Goal: Use online tool/utility: Utilize a website feature to perform a specific function

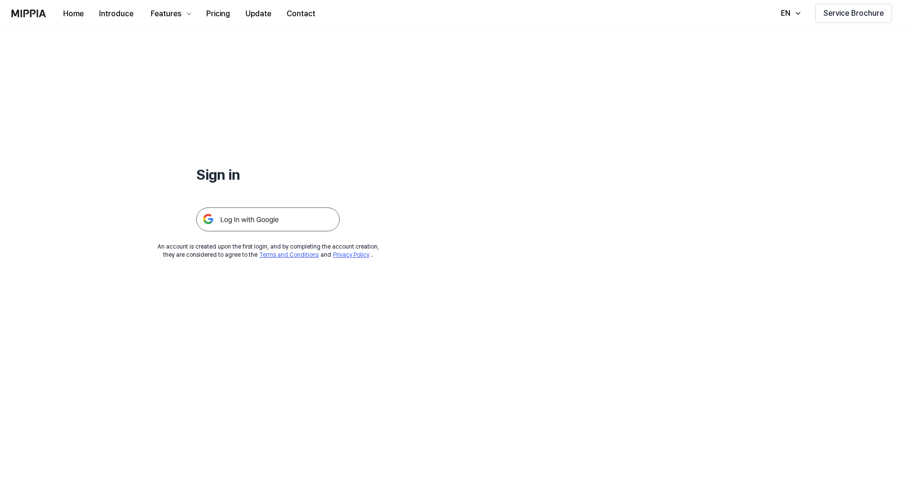
click at [279, 213] on img at bounding box center [268, 220] width 144 height 24
click at [263, 220] on img at bounding box center [268, 220] width 144 height 24
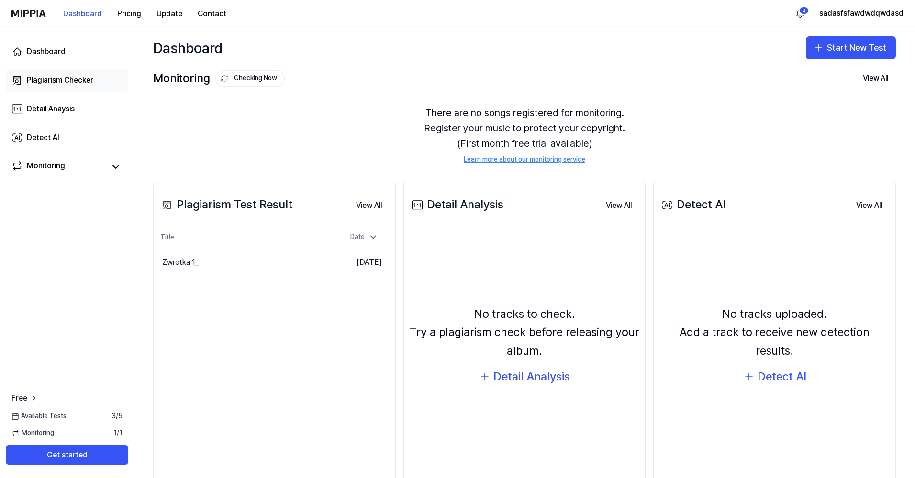
click at [45, 76] on div "Plagiarism Checker" at bounding box center [60, 80] width 67 height 11
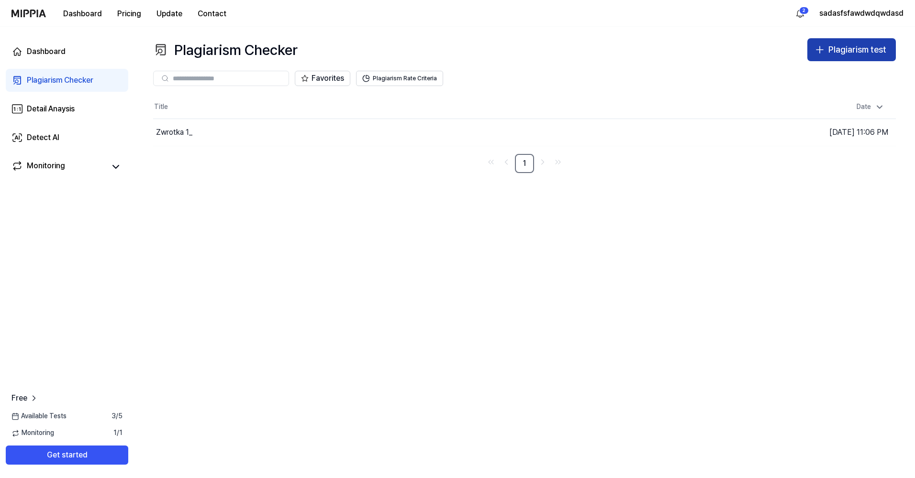
click at [866, 53] on div "Plagiarism test" at bounding box center [857, 50] width 58 height 14
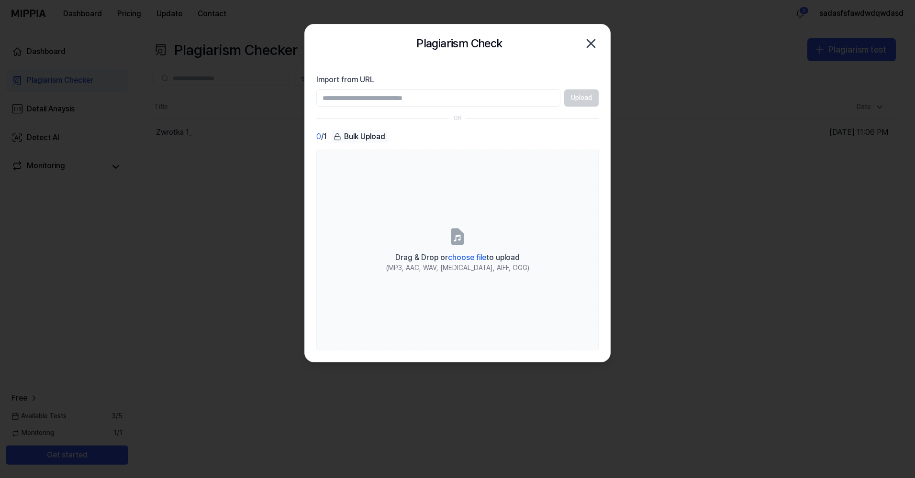
click at [447, 103] on input "Import from URL" at bounding box center [438, 97] width 244 height 17
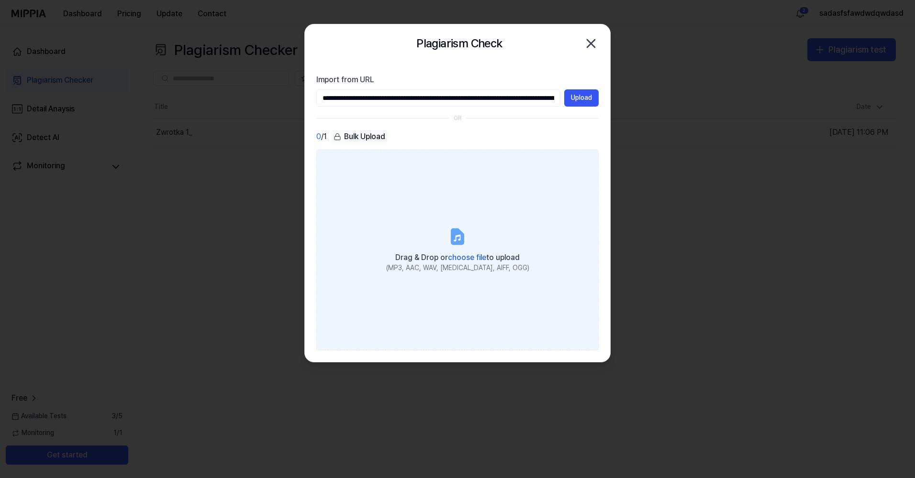
scroll to position [0, 4012]
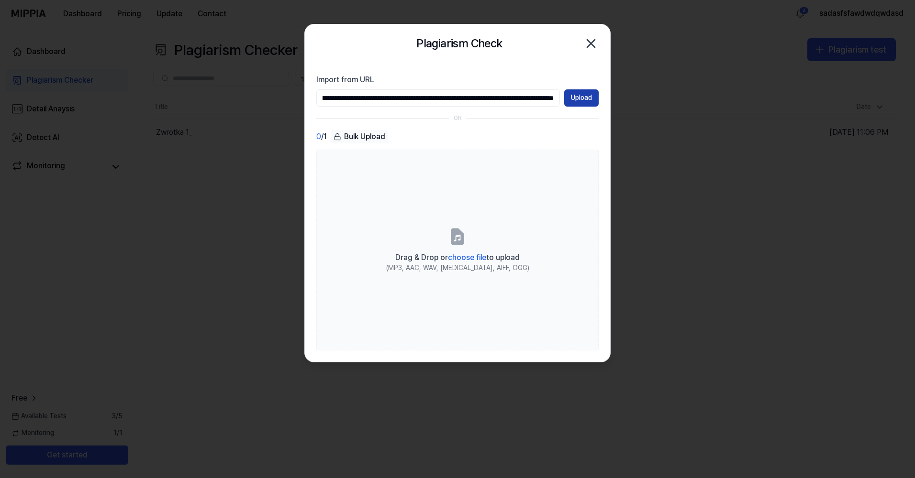
type input "**********"
click at [583, 95] on button "Upload" at bounding box center [581, 97] width 34 height 17
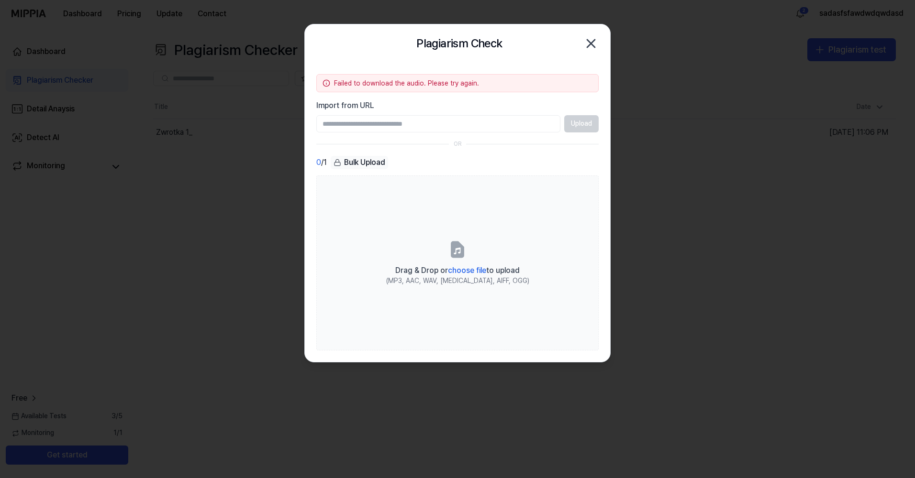
click at [593, 42] on icon "button" at bounding box center [590, 43] width 15 height 15
